Goal: Use online tool/utility: Utilize a website feature to perform a specific function

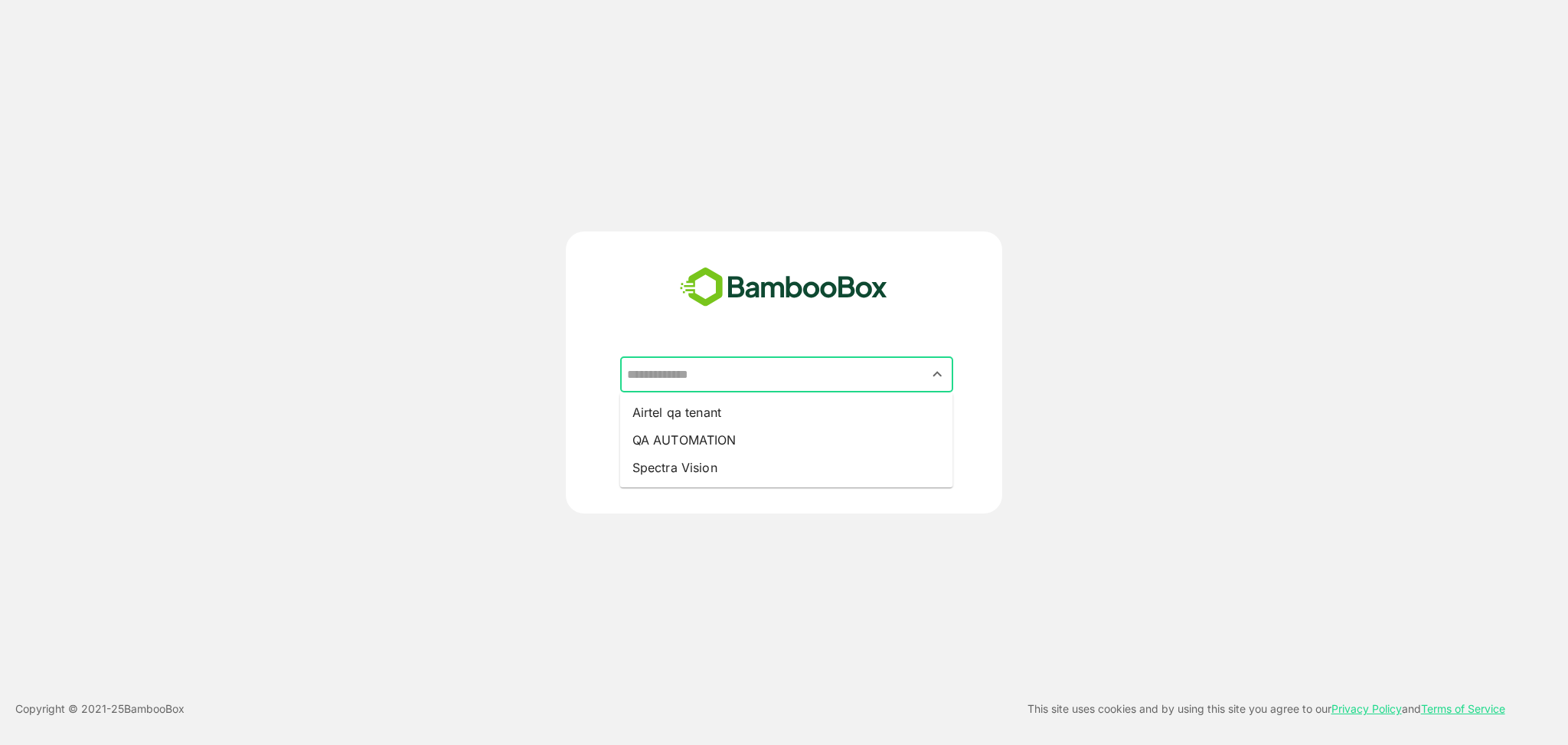
click at [762, 373] on input "text" at bounding box center [787, 374] width 327 height 29
click at [715, 433] on li "QA AUTOMATION" at bounding box center [787, 440] width 333 height 27
type input "**********"
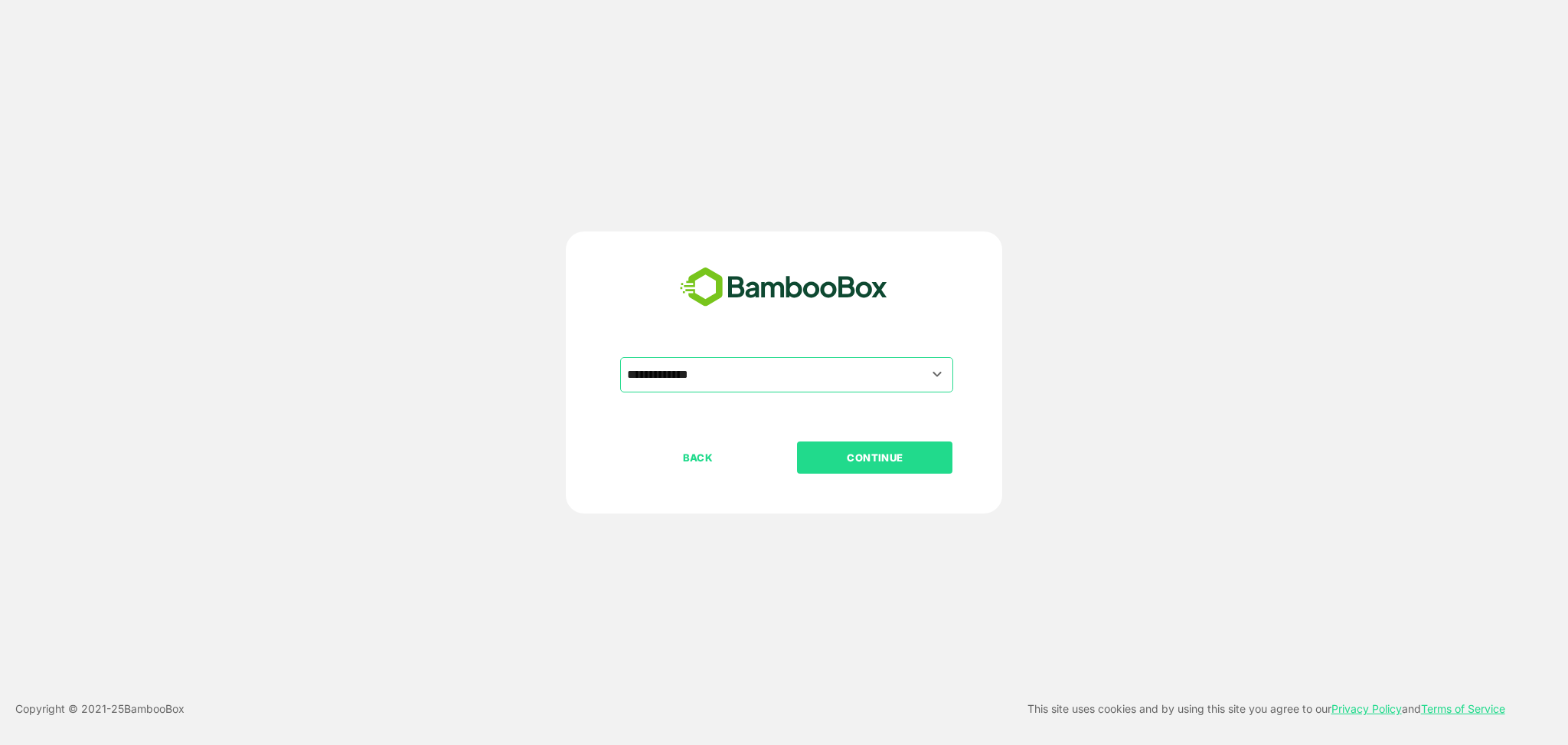
click at [879, 441] on button "CONTINUE" at bounding box center [875, 457] width 155 height 32
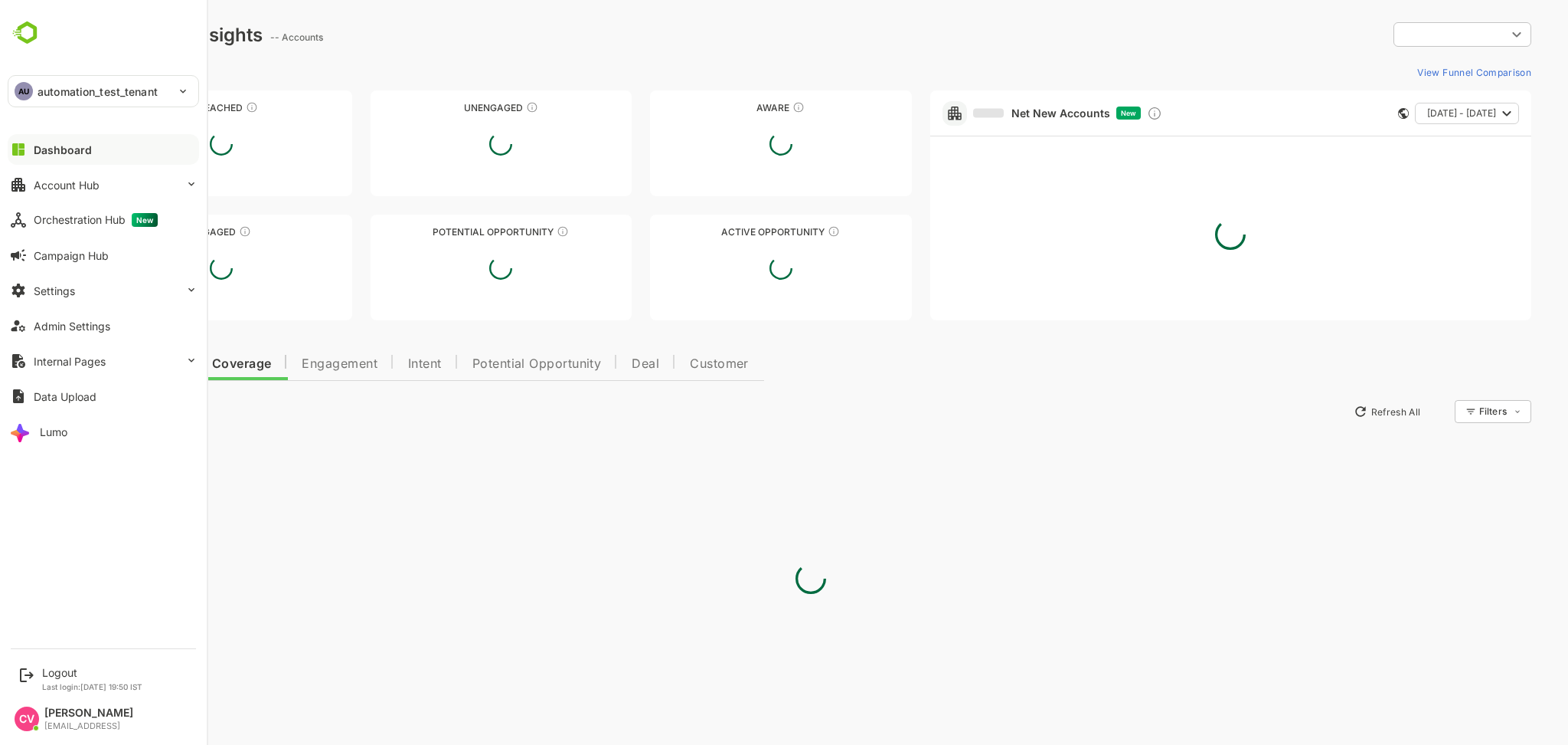
type input "**********"
click at [76, 218] on div "Orchestration Hub New" at bounding box center [95, 220] width 124 height 14
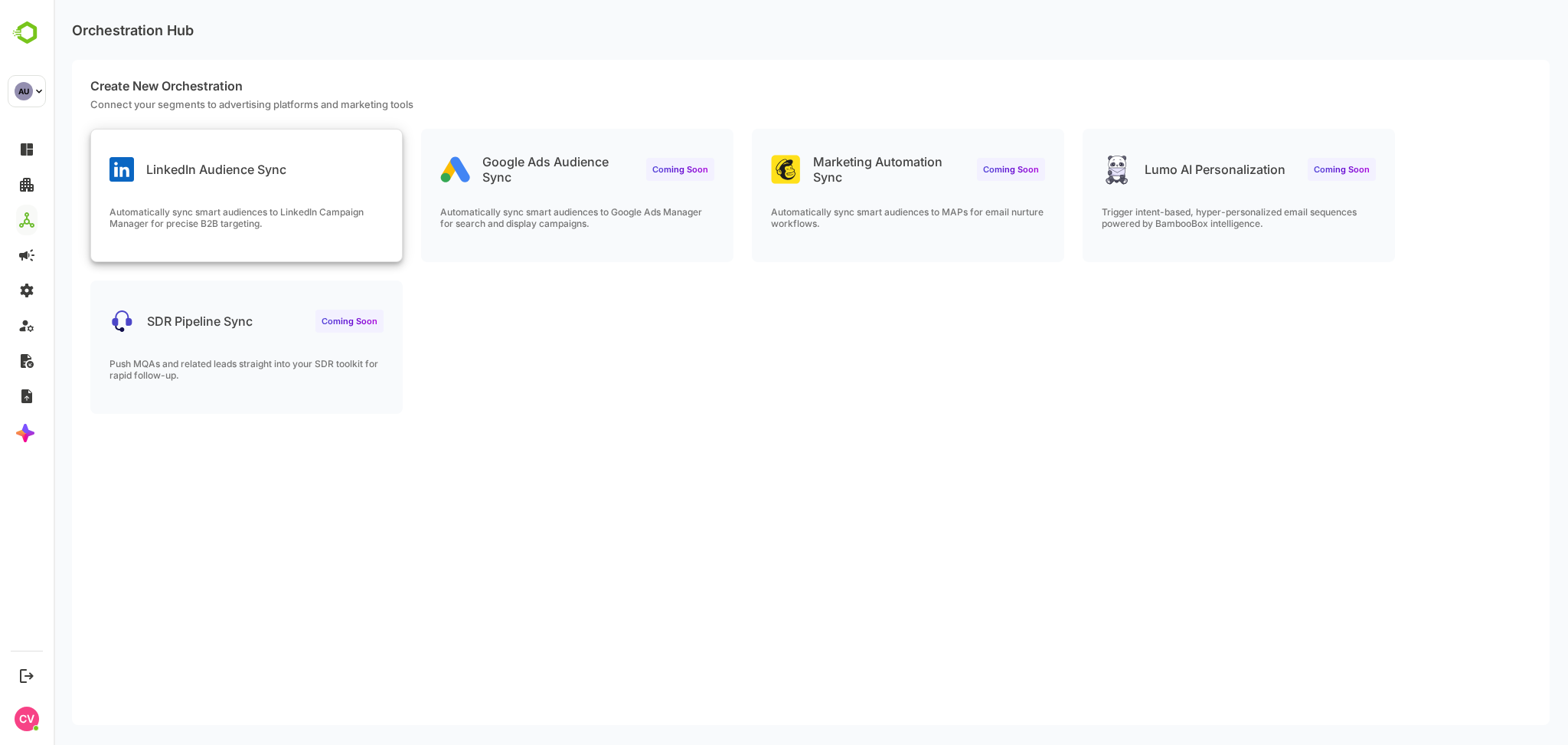
click at [291, 176] on div "LinkedIn Audience Sync" at bounding box center [247, 157] width 311 height 56
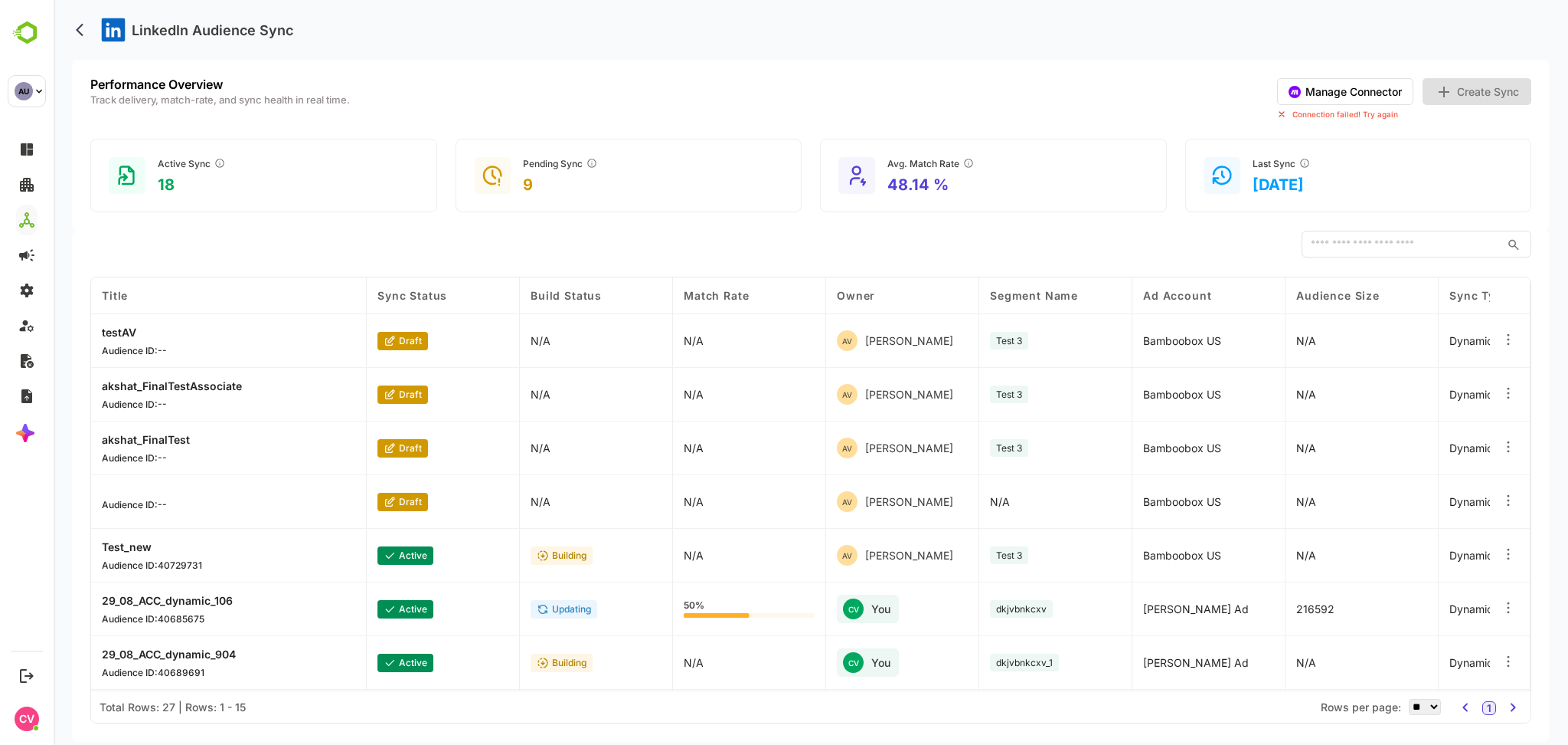
click at [1359, 91] on button "Manage Connector" at bounding box center [1346, 91] width 137 height 26
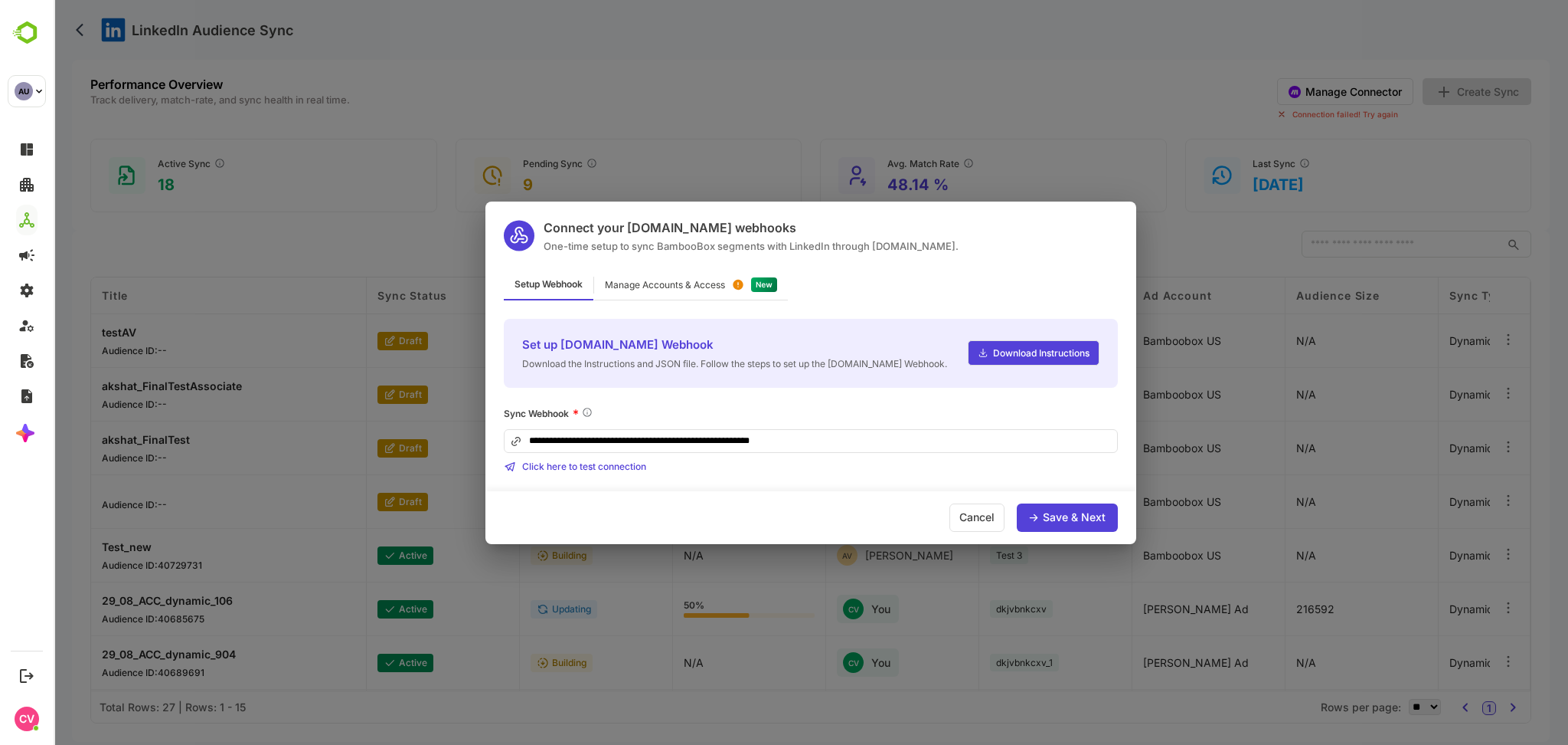
click at [1087, 516] on div "Save & Next" at bounding box center [1074, 517] width 63 height 11
click at [664, 293] on div "Manage Accounts & Access" at bounding box center [691, 285] width 194 height 30
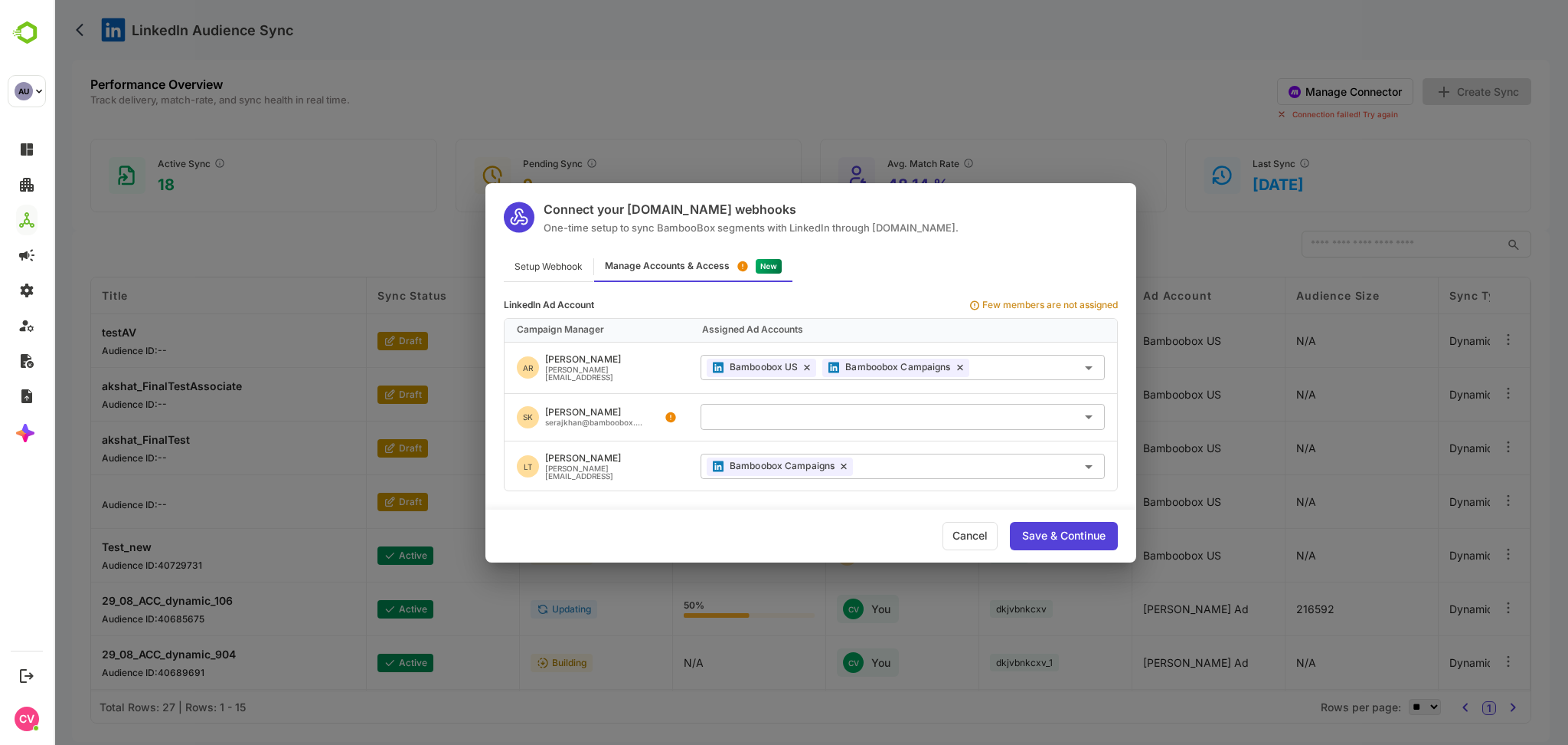
scroll to position [41, 0]
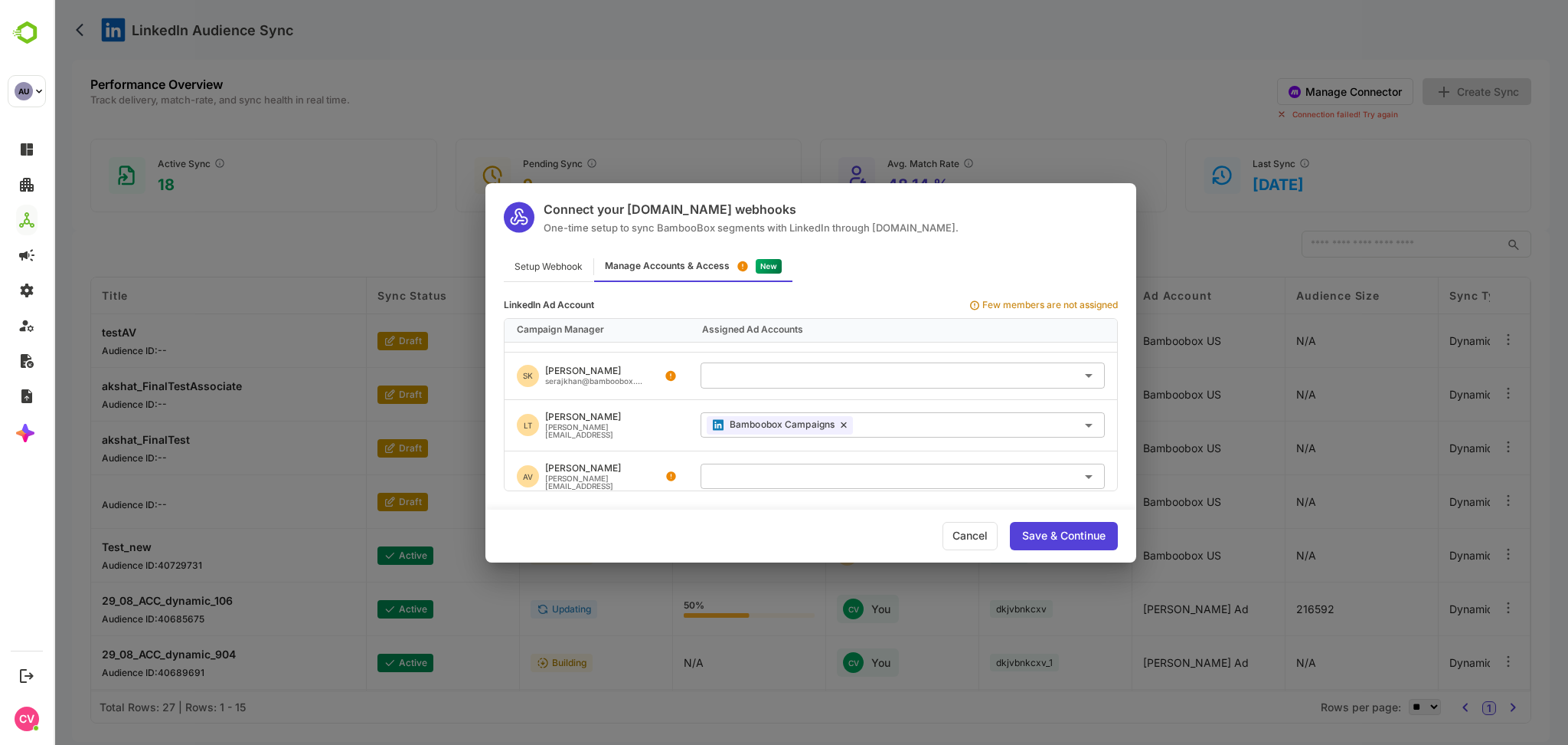
click at [570, 271] on div "Setup Webhook" at bounding box center [548, 267] width 90 height 30
